Goal: Task Accomplishment & Management: Complete application form

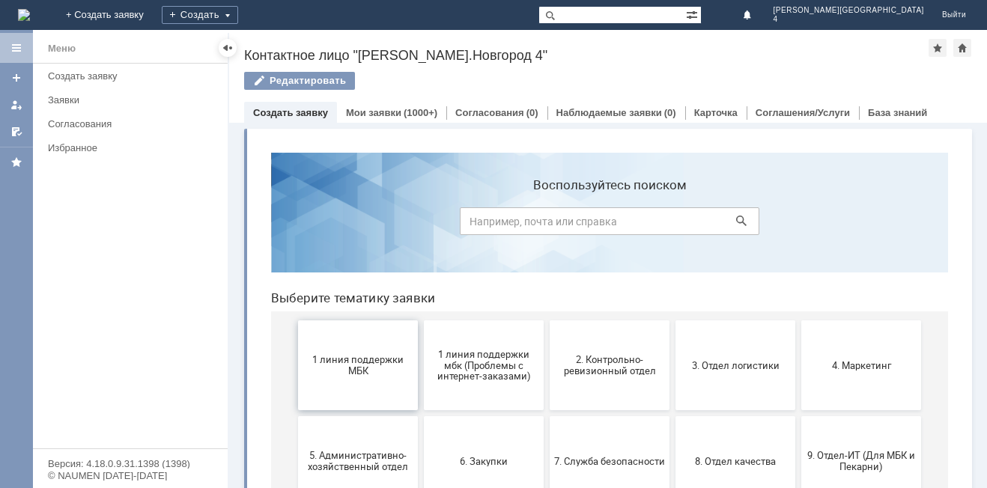
click at [350, 362] on span "1 линия поддержки МБК" at bounding box center [358, 365] width 111 height 22
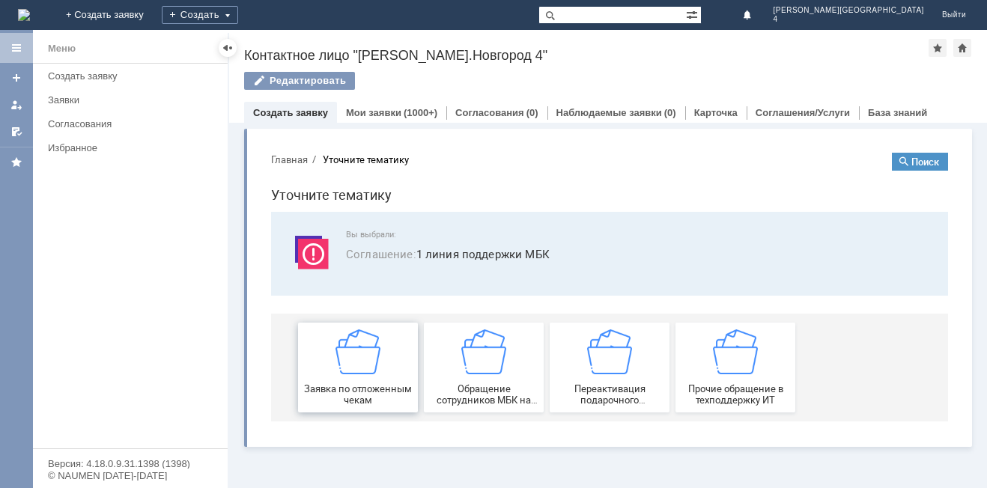
click at [383, 355] on div "Заявка по отложенным чекам" at bounding box center [358, 368] width 111 height 76
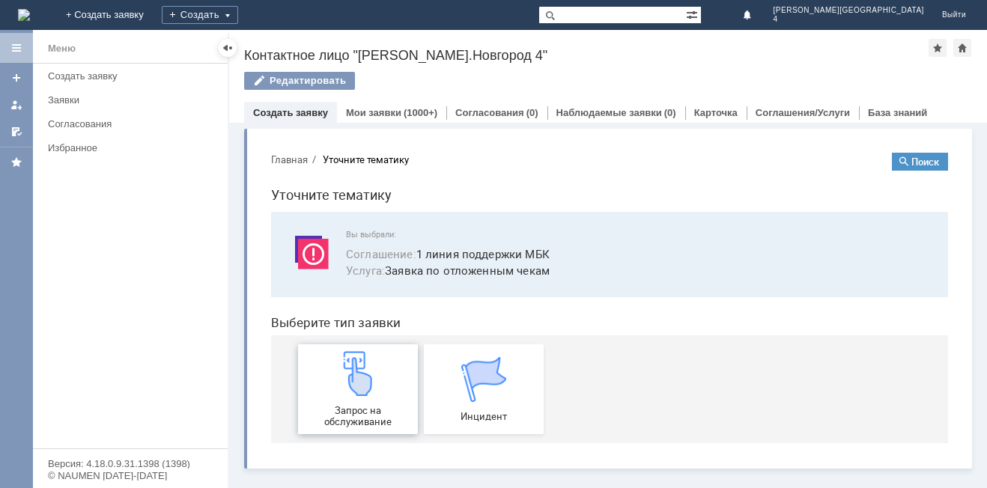
click at [361, 372] on img at bounding box center [358, 373] width 45 height 45
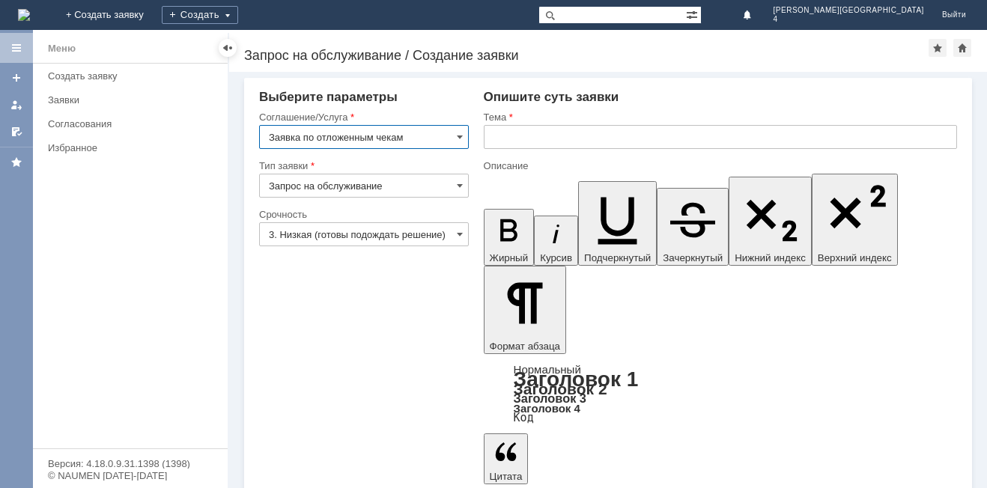
click at [551, 142] on input "text" at bounding box center [720, 137] width 473 height 24
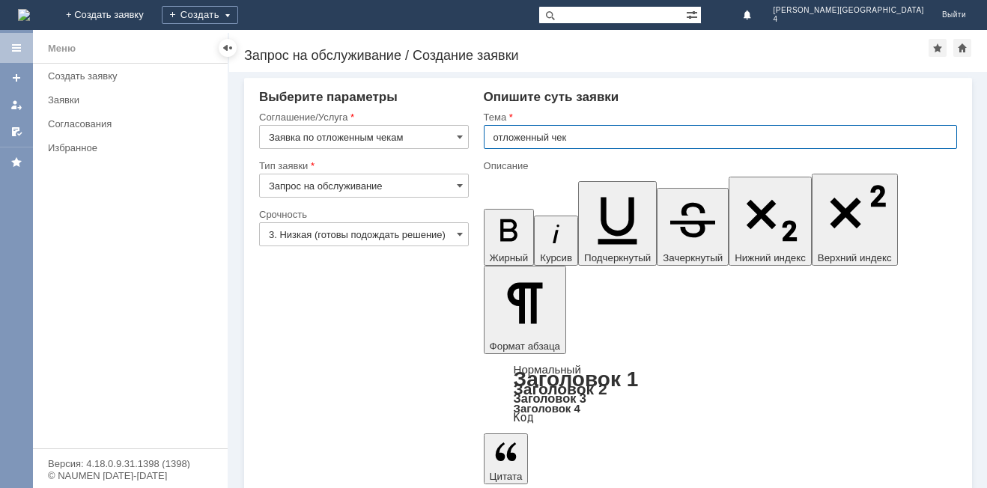
type input "отложенный чек"
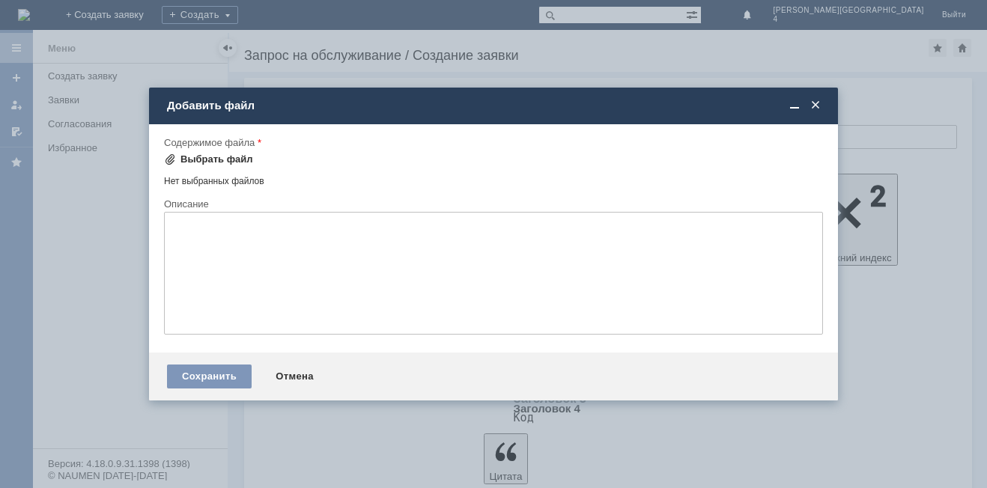
click at [222, 156] on div "Выбрать файл" at bounding box center [217, 160] width 73 height 12
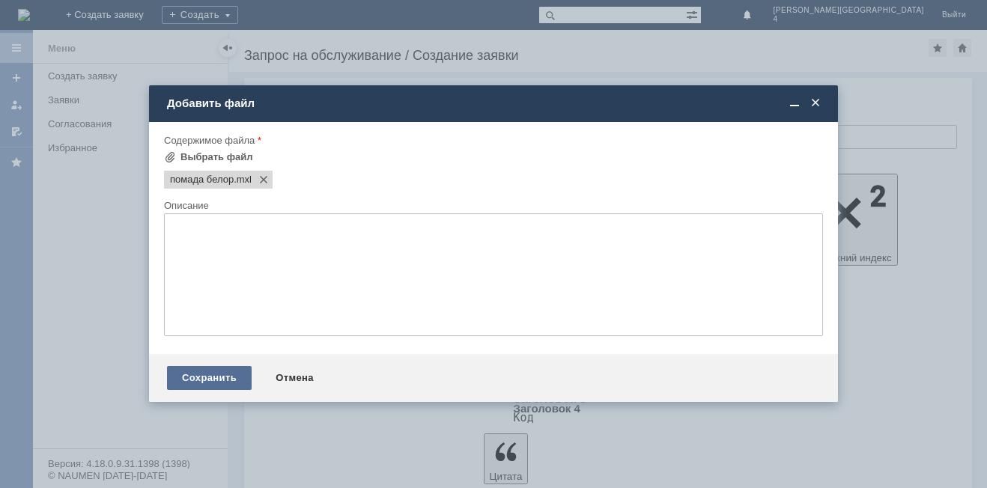
click at [234, 375] on div "Сохранить" at bounding box center [209, 378] width 85 height 24
